Goal: Task Accomplishment & Management: Manage account settings

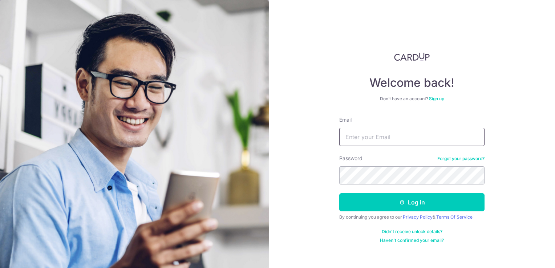
drag, startPoint x: 0, startPoint y: 0, endPoint x: 368, endPoint y: 135, distance: 391.9
click at [368, 135] on input "Email" at bounding box center [411, 137] width 145 height 18
type input "norma@ajs-pl.com"
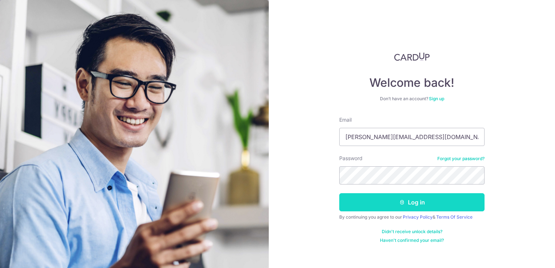
click at [408, 205] on button "Log in" at bounding box center [411, 202] width 145 height 18
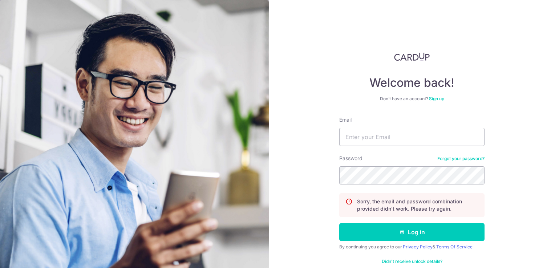
click at [466, 159] on link "Forgot your password?" at bounding box center [460, 159] width 47 height 6
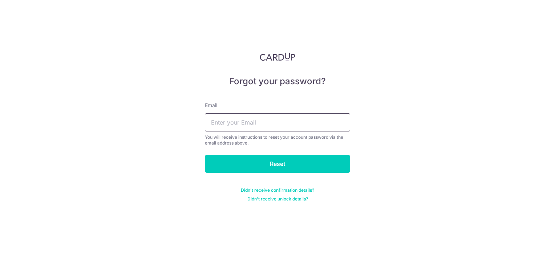
click at [328, 128] on input "text" at bounding box center [277, 122] width 145 height 18
type input "norma@ajs-pl.com"
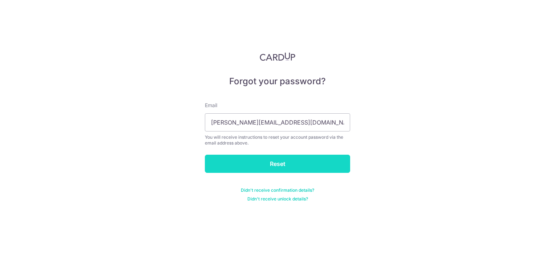
click at [262, 168] on input "Reset" at bounding box center [277, 164] width 145 height 18
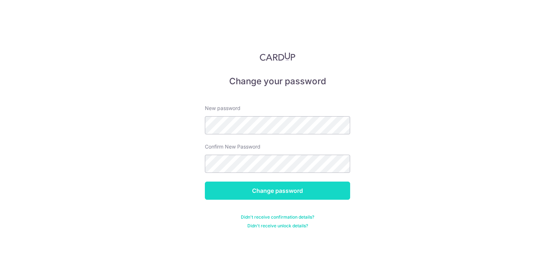
click at [284, 183] on input "Change password" at bounding box center [277, 191] width 145 height 18
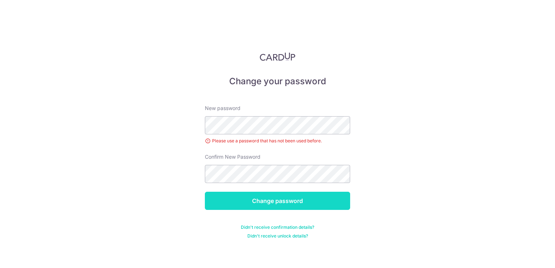
click at [291, 204] on input "Change password" at bounding box center [277, 201] width 145 height 18
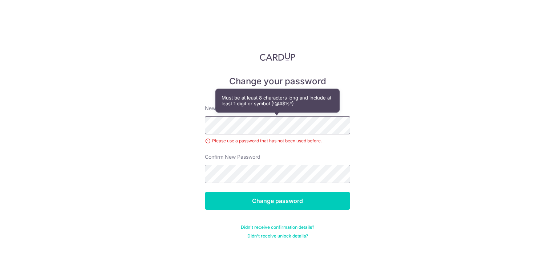
click at [158, 124] on div "Change your password New password Please use a password that has not been used …" at bounding box center [277, 134] width 555 height 268
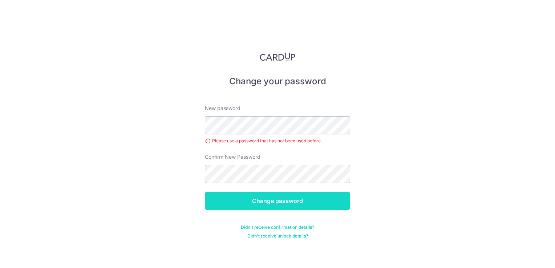
click at [262, 199] on input "Change password" at bounding box center [277, 201] width 145 height 18
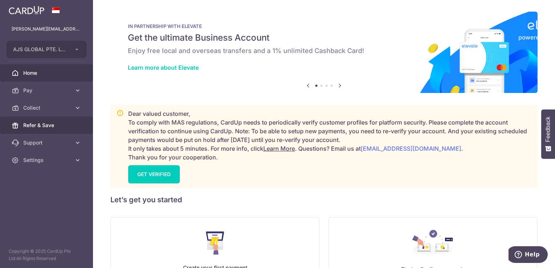
click at [51, 127] on span "Refer & Save" at bounding box center [47, 125] width 48 height 7
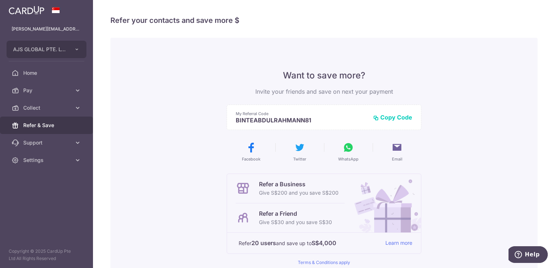
click at [348, 149] on icon at bounding box center [349, 148] width 12 height 12
click at [352, 147] on icon at bounding box center [349, 148] width 12 height 12
click at [343, 150] on icon at bounding box center [349, 148] width 12 height 12
